Goal: Navigation & Orientation: Find specific page/section

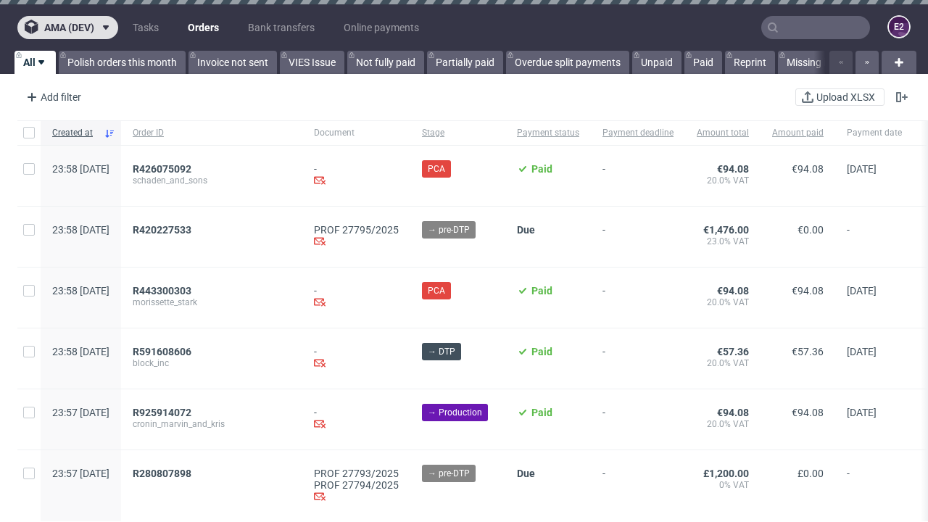
click at [67, 28] on span "ama (dev)" at bounding box center [69, 27] width 50 height 10
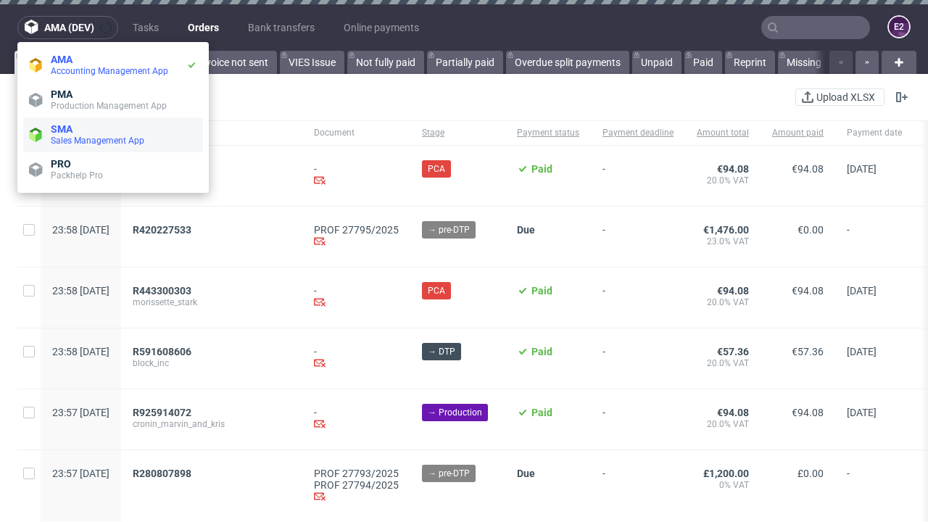
click at [113, 135] on span "Sales Management App" at bounding box center [124, 141] width 146 height 12
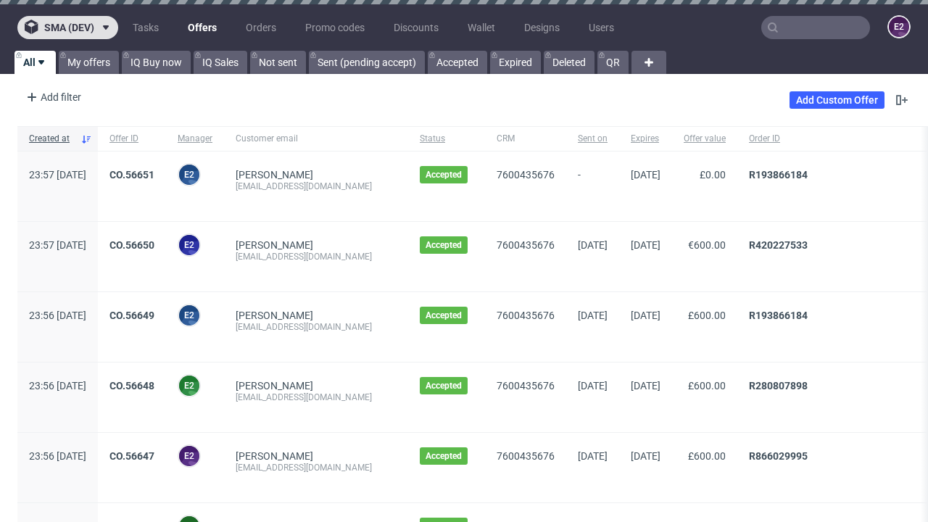
click at [67, 28] on span "sma (dev)" at bounding box center [69, 27] width 50 height 10
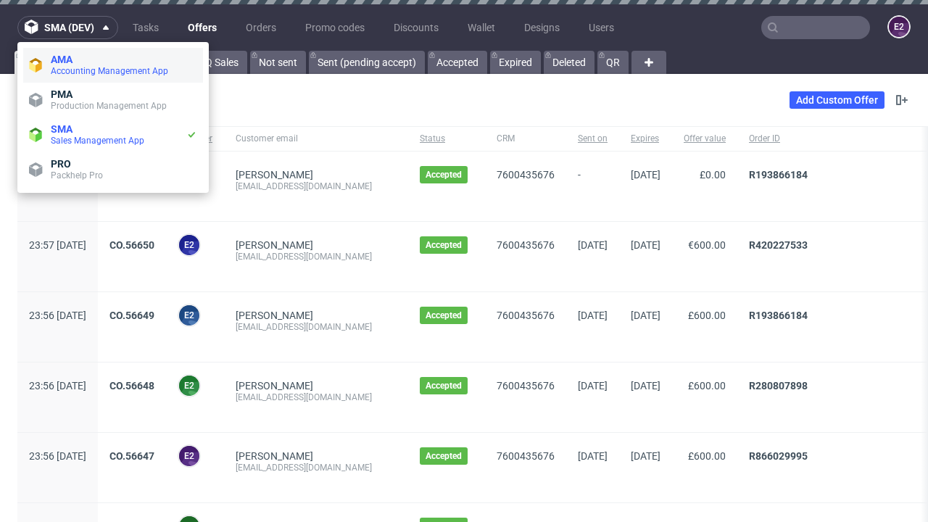
click at [113, 65] on span "Accounting Management App" at bounding box center [124, 71] width 146 height 12
